Goal: Transaction & Acquisition: Book appointment/travel/reservation

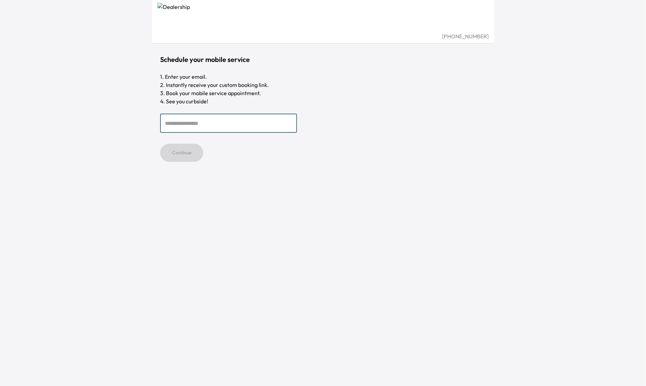
click at [254, 129] on input "email" at bounding box center [228, 123] width 137 height 19
drag, startPoint x: 252, startPoint y: 129, endPoint x: 248, endPoint y: 132, distance: 4.9
click at [252, 130] on input "email" at bounding box center [228, 123] width 137 height 19
click at [257, 127] on input "email" at bounding box center [228, 123] width 137 height 19
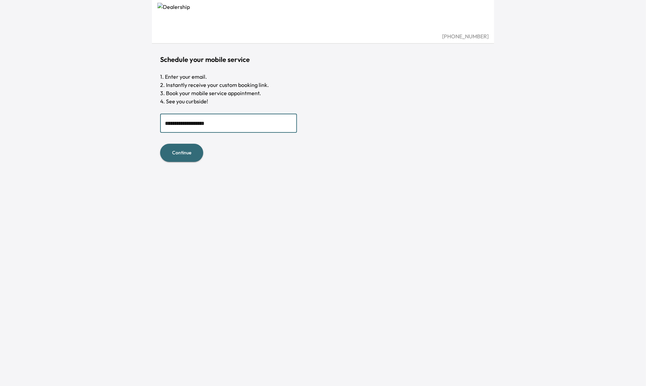
type input "**********"
click at [81, 118] on div "**********" at bounding box center [323, 193] width 646 height 386
click at [200, 162] on div "**********" at bounding box center [323, 193] width 342 height 386
click at [192, 155] on button "Continue" at bounding box center [181, 153] width 43 height 18
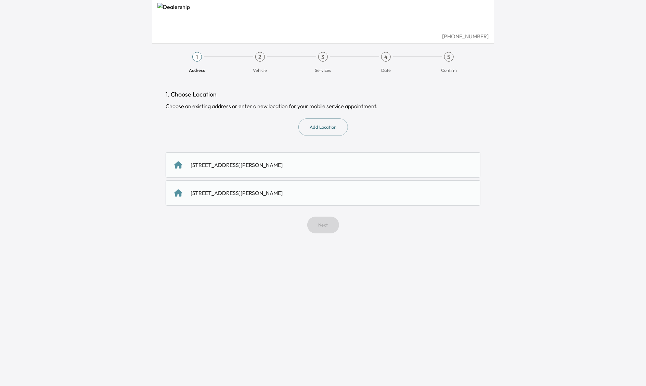
click at [263, 162] on div "411 Vaughn Avenue, San Jose, CA 95128, US" at bounding box center [237, 165] width 92 height 8
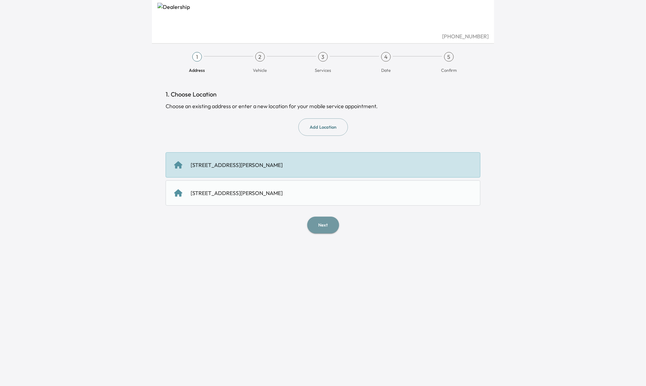
click at [316, 224] on button "Next" at bounding box center [323, 224] width 32 height 17
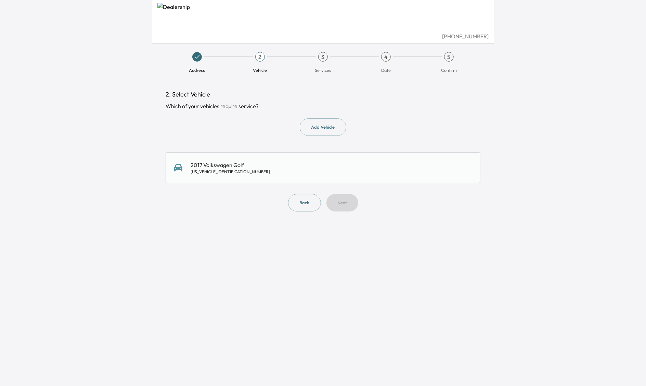
click at [252, 162] on div "2017 Volkswagen Golf 3VW217AU7HM043238" at bounding box center [323, 168] width 298 height 14
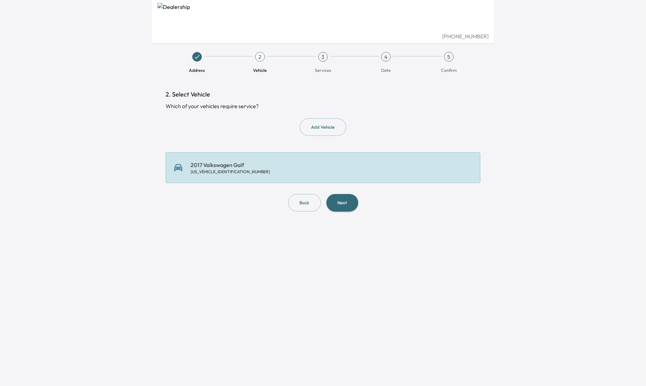
click at [327, 205] on button "Next" at bounding box center [342, 202] width 32 height 17
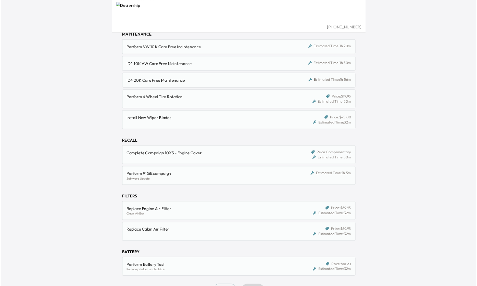
scroll to position [89, 0]
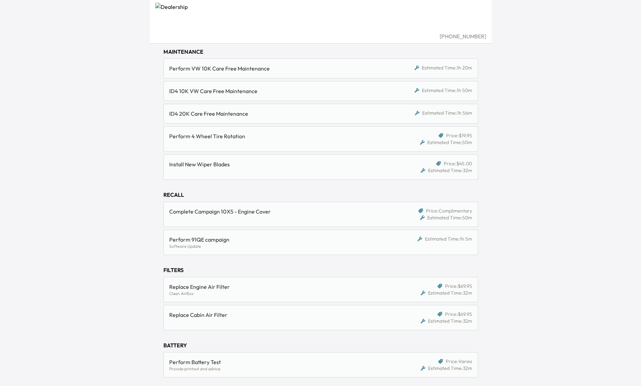
click at [204, 243] on div "Perform 91QE campaign" at bounding box center [280, 239] width 222 height 8
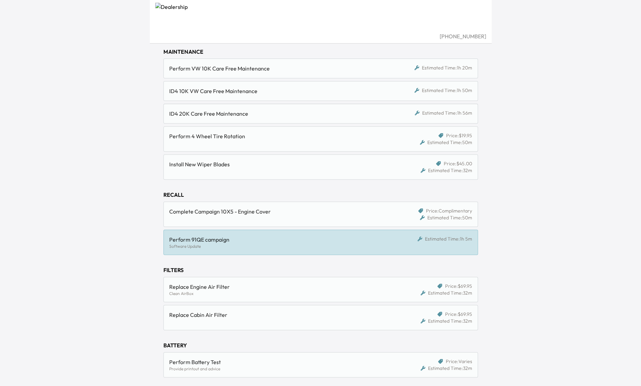
click at [132, 244] on div "(408) 492-1200 Address Vehicle 3 Services 4 Date 5 Confirm 3. Select Service Se…" at bounding box center [320, 104] width 641 height 386
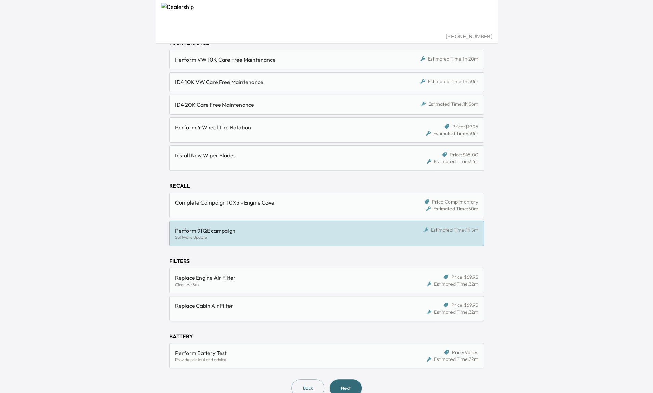
scroll to position [111, 0]
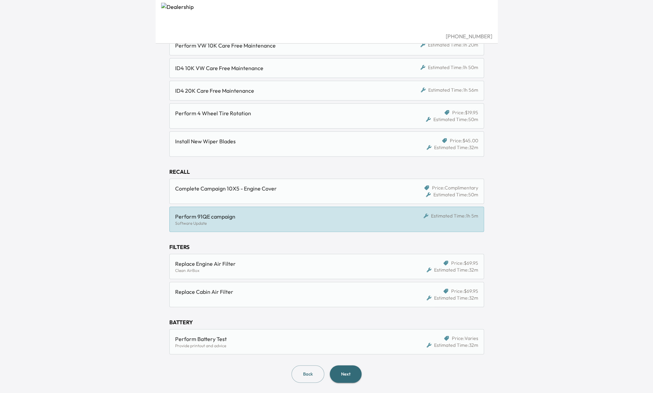
click at [21, 281] on html "(408) 492-1200 Address Vehicle 3 Services 4 Date 5 Confirm 3. Select Service Se…" at bounding box center [326, 85] width 653 height 393
click at [122, 281] on html "(408) 492-1200 Address Vehicle 3 Services 4 Date 5 Confirm 3. Select Service Se…" at bounding box center [326, 85] width 653 height 393
